Goal: Navigation & Orientation: Find specific page/section

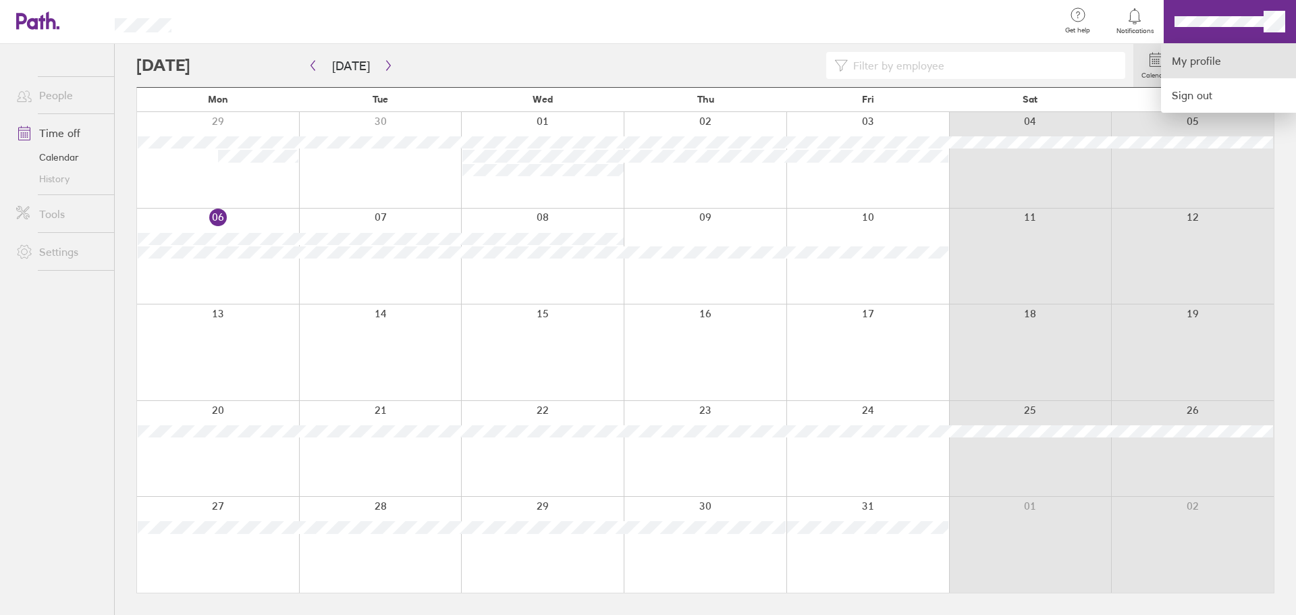
click at [1191, 61] on link "My profile" at bounding box center [1228, 61] width 135 height 34
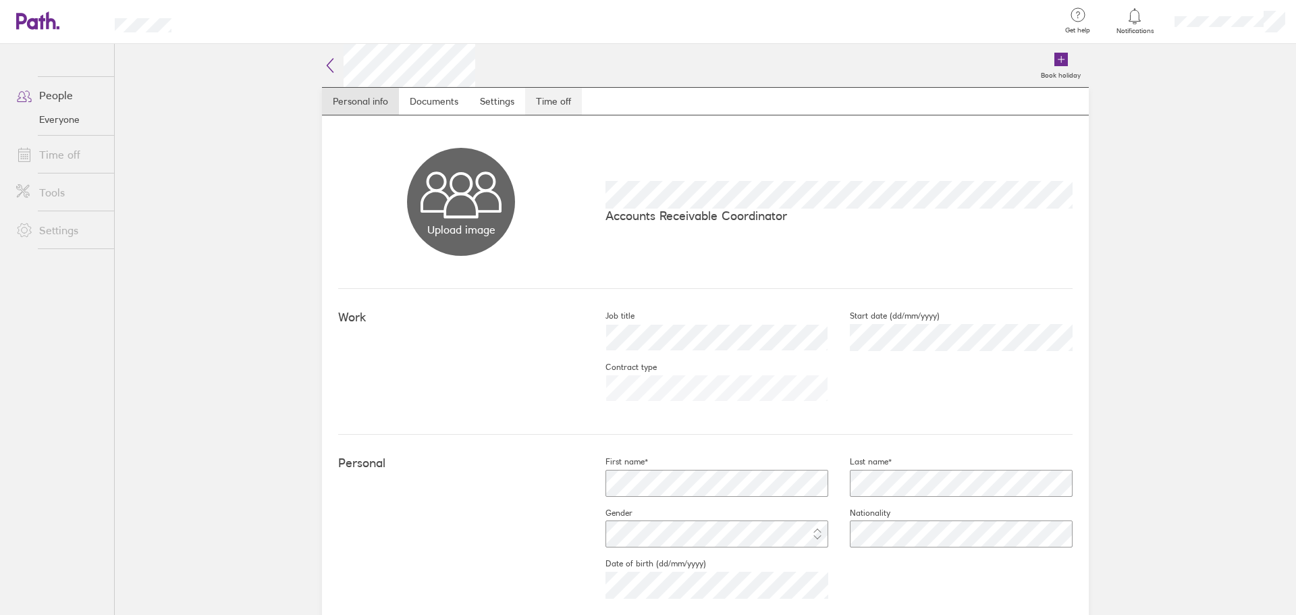
click at [535, 107] on link "Time off" at bounding box center [553, 101] width 57 height 27
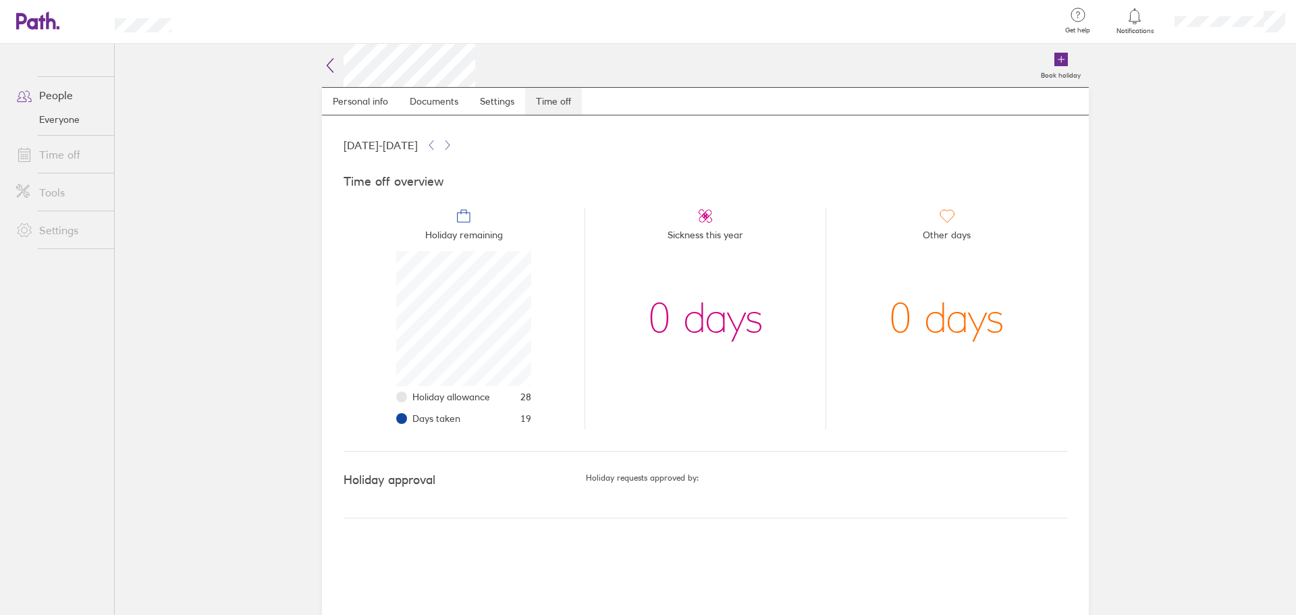
scroll to position [135, 135]
click at [33, 113] on link "Everyone" at bounding box center [59, 120] width 109 height 22
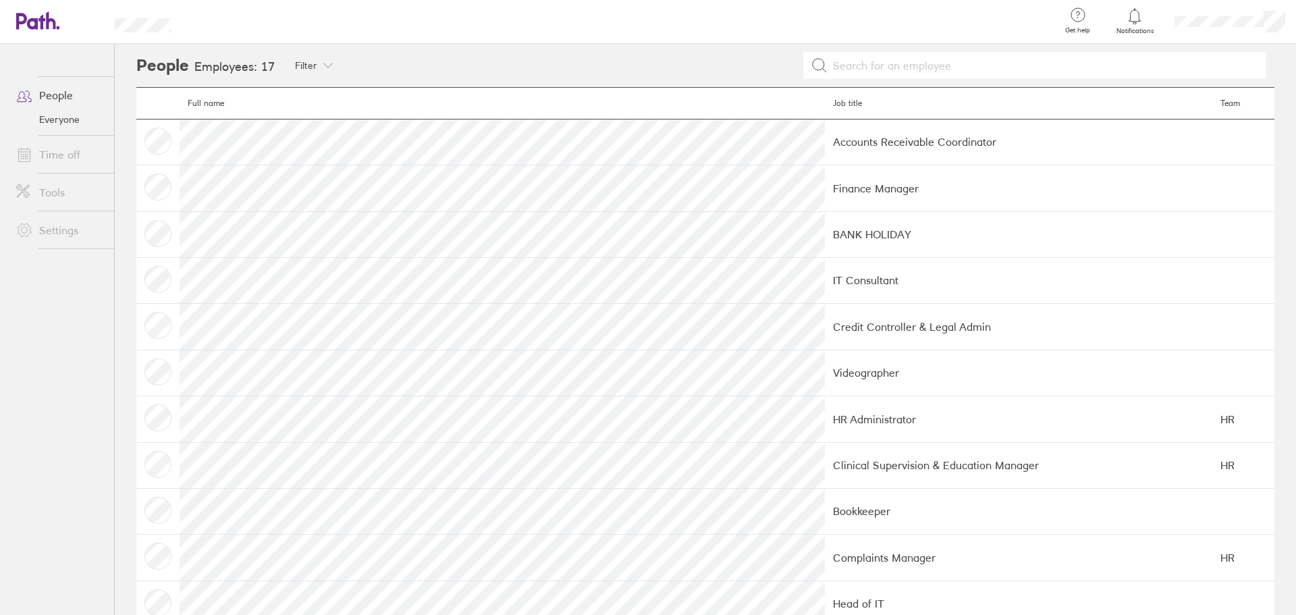
click at [38, 157] on span at bounding box center [22, 154] width 34 height 16
